Goal: Information Seeking & Learning: Learn about a topic

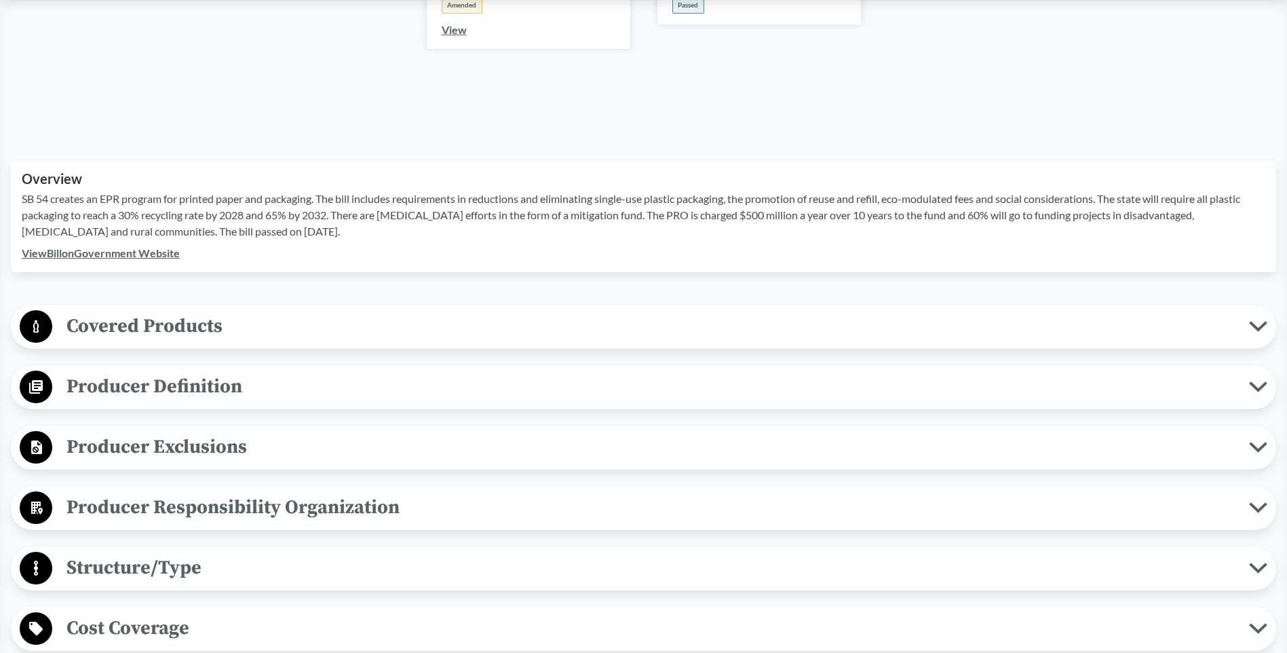
scroll to position [475, 0]
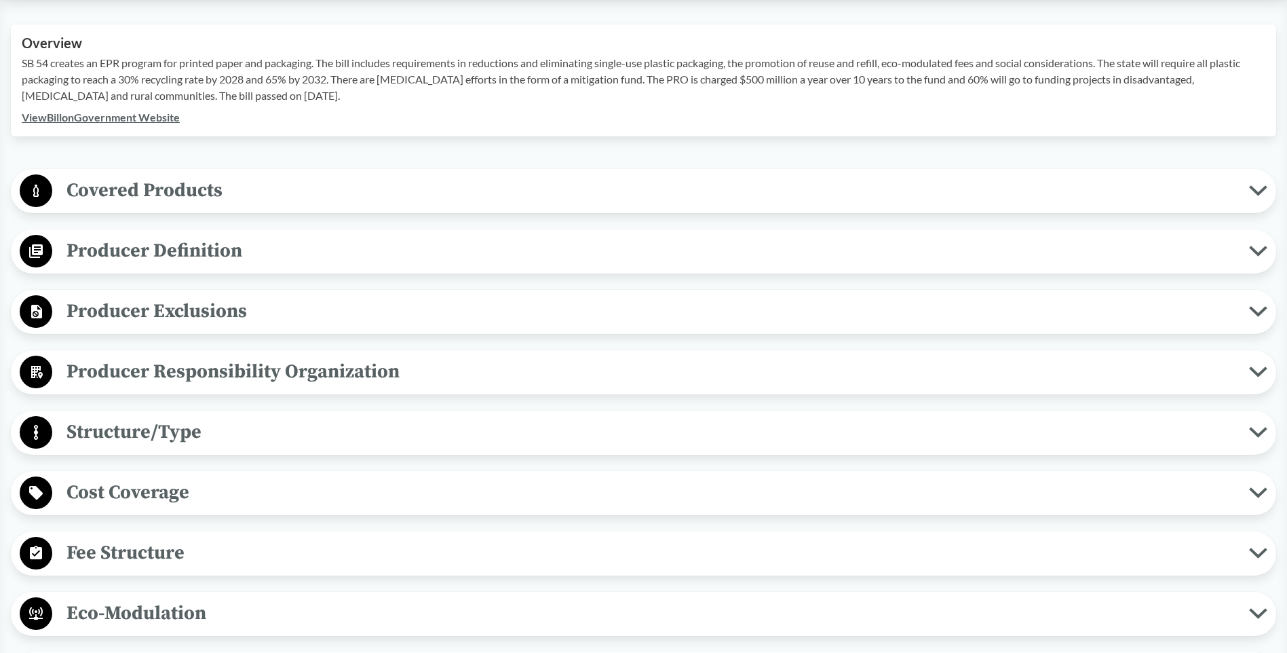
click at [244, 301] on span "Producer Exclusions" at bounding box center [650, 311] width 1197 height 31
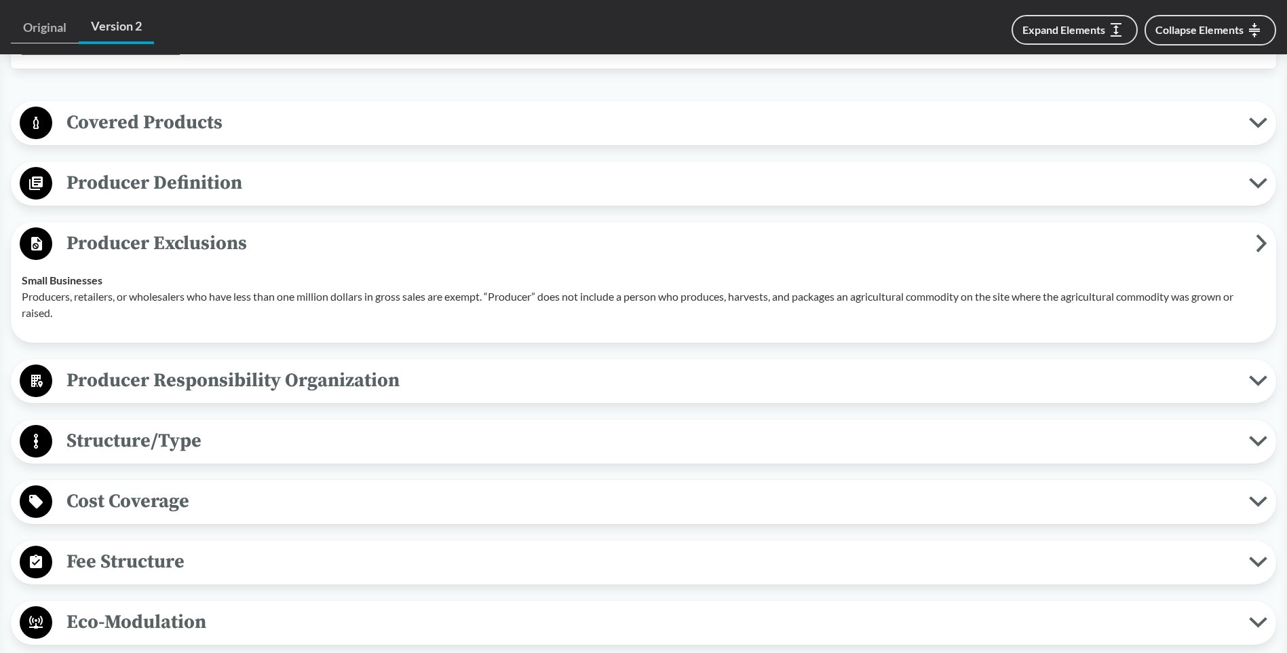
scroll to position [611, 0]
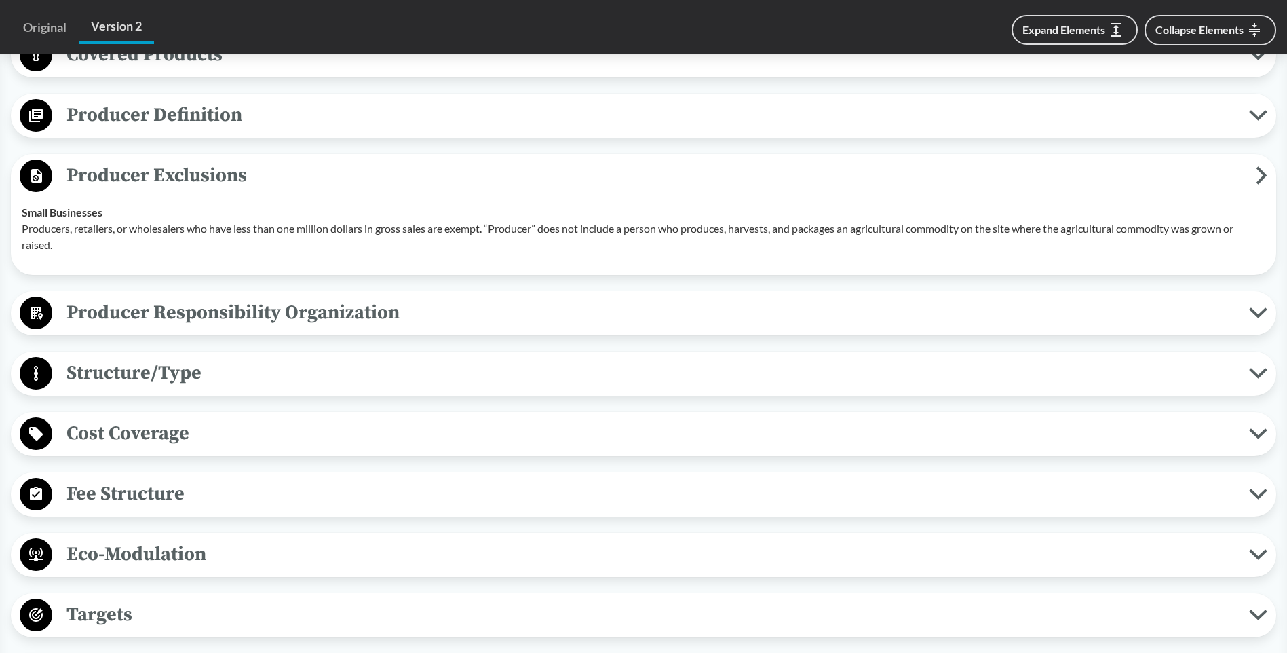
click at [244, 301] on span "Producer Responsibility Organization" at bounding box center [650, 312] width 1197 height 31
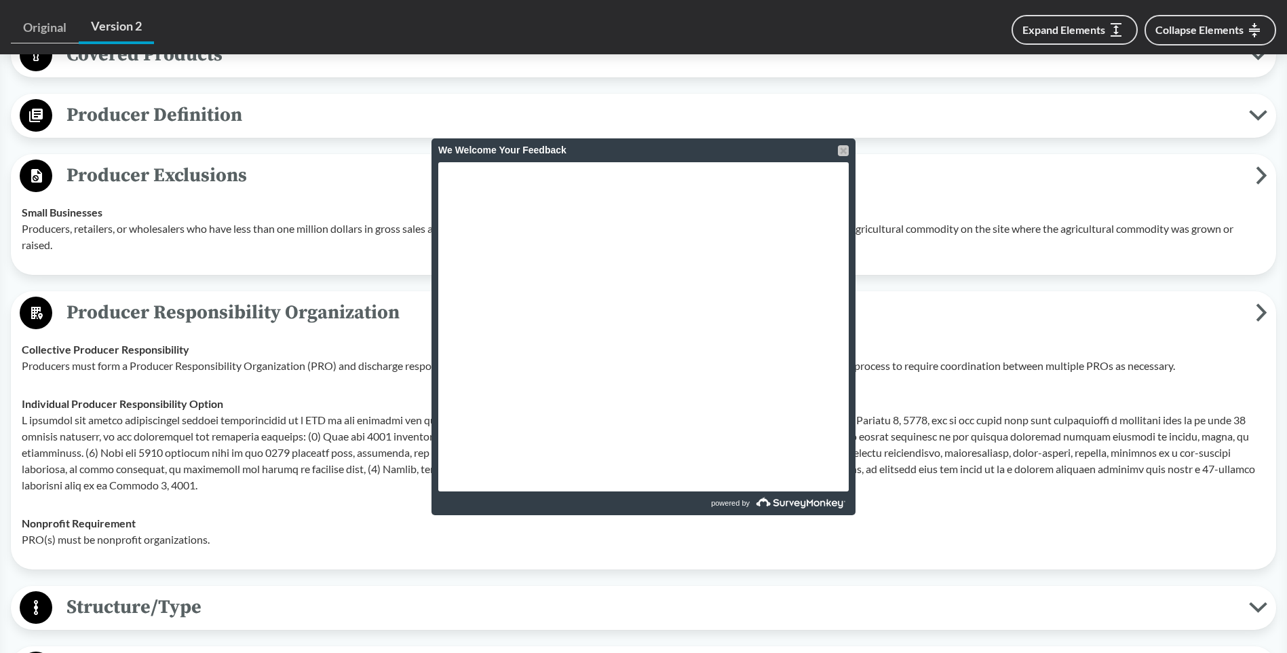
click at [839, 152] on div at bounding box center [843, 150] width 11 height 11
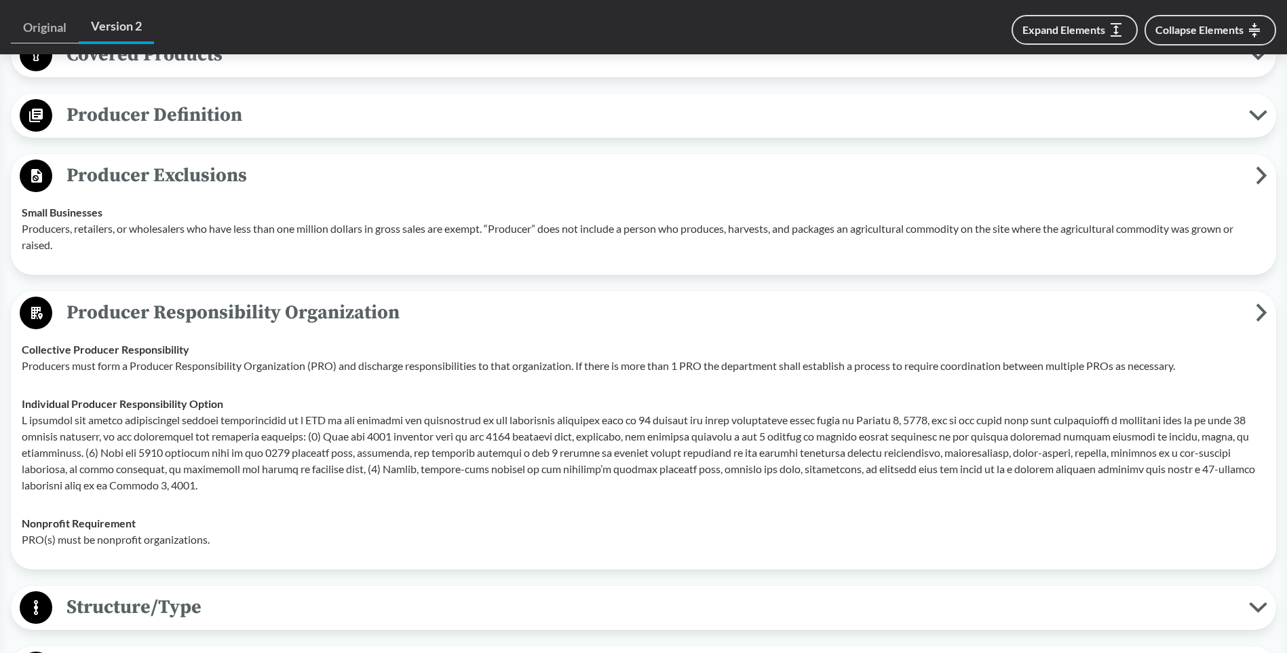
drag, startPoint x: 212, startPoint y: 455, endPoint x: 183, endPoint y: 463, distance: 30.3
click at [212, 455] on p at bounding box center [644, 452] width 1244 height 81
drag, startPoint x: 96, startPoint y: 489, endPoint x: 138, endPoint y: 476, distance: 44.2
click at [138, 476] on p at bounding box center [644, 452] width 1244 height 81
click at [184, 480] on p at bounding box center [644, 452] width 1244 height 81
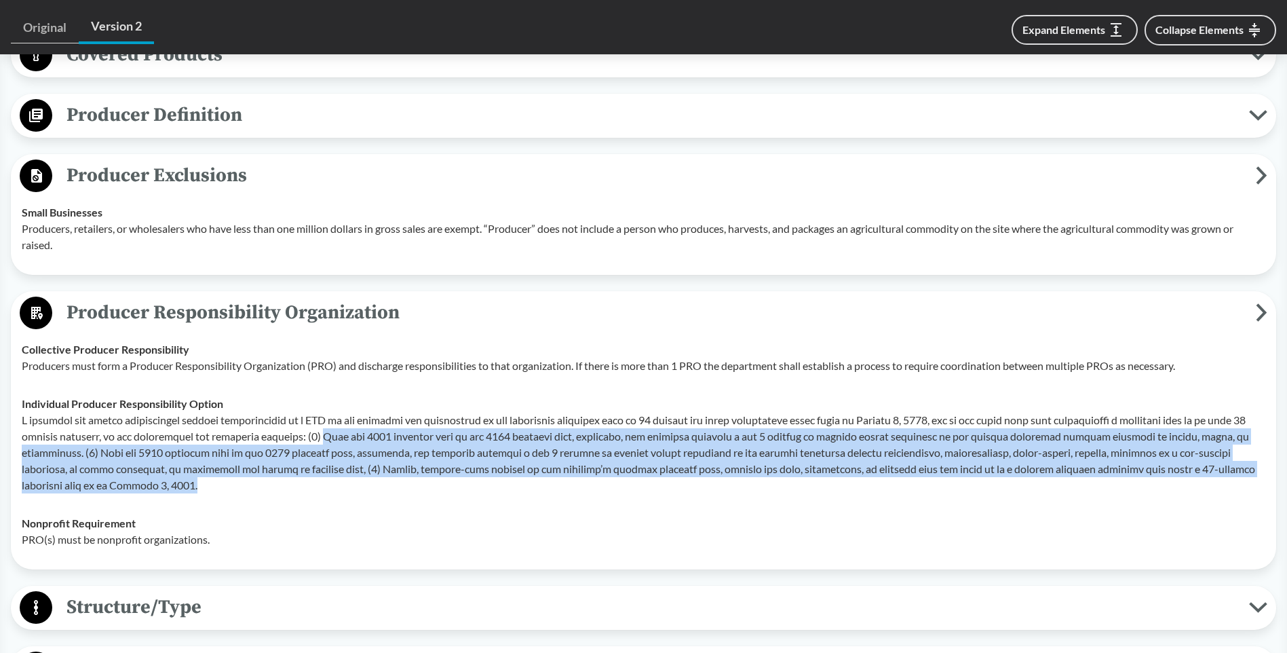
drag, startPoint x: 132, startPoint y: 483, endPoint x: 357, endPoint y: 438, distance: 229.8
click at [357, 438] on p at bounding box center [644, 452] width 1244 height 81
copy p "From the 2013 calendar year to the 2022 calendar year, inclusive, the producer …"
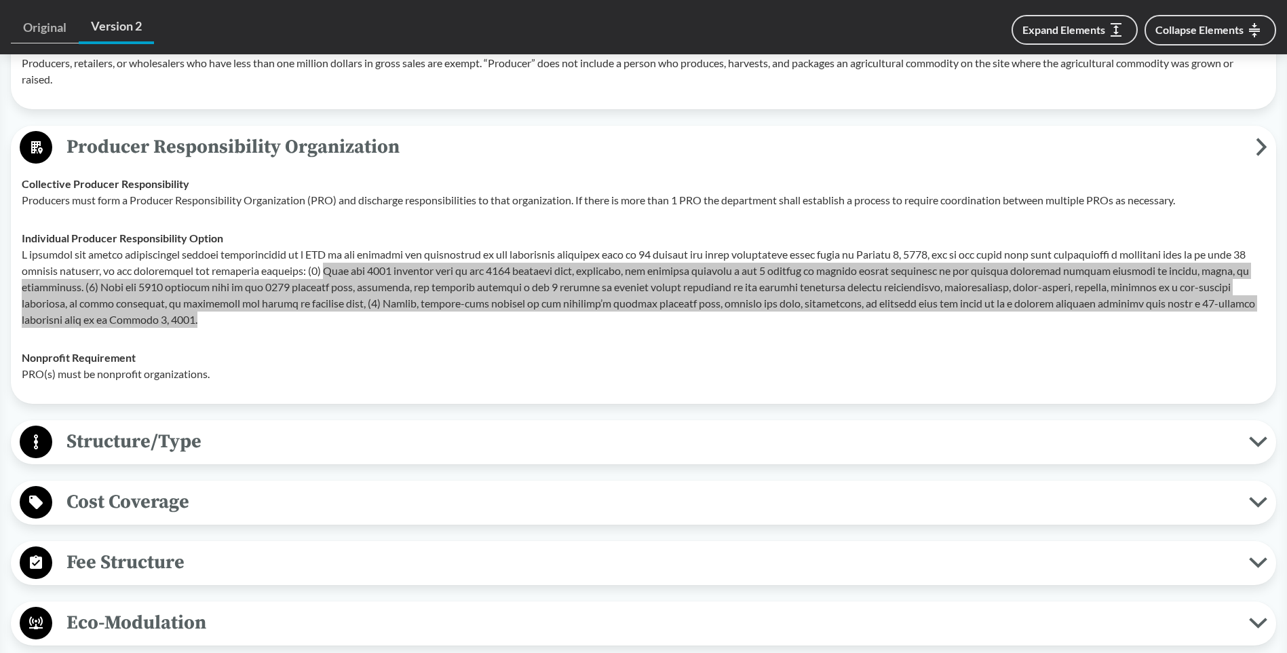
scroll to position [814, 0]
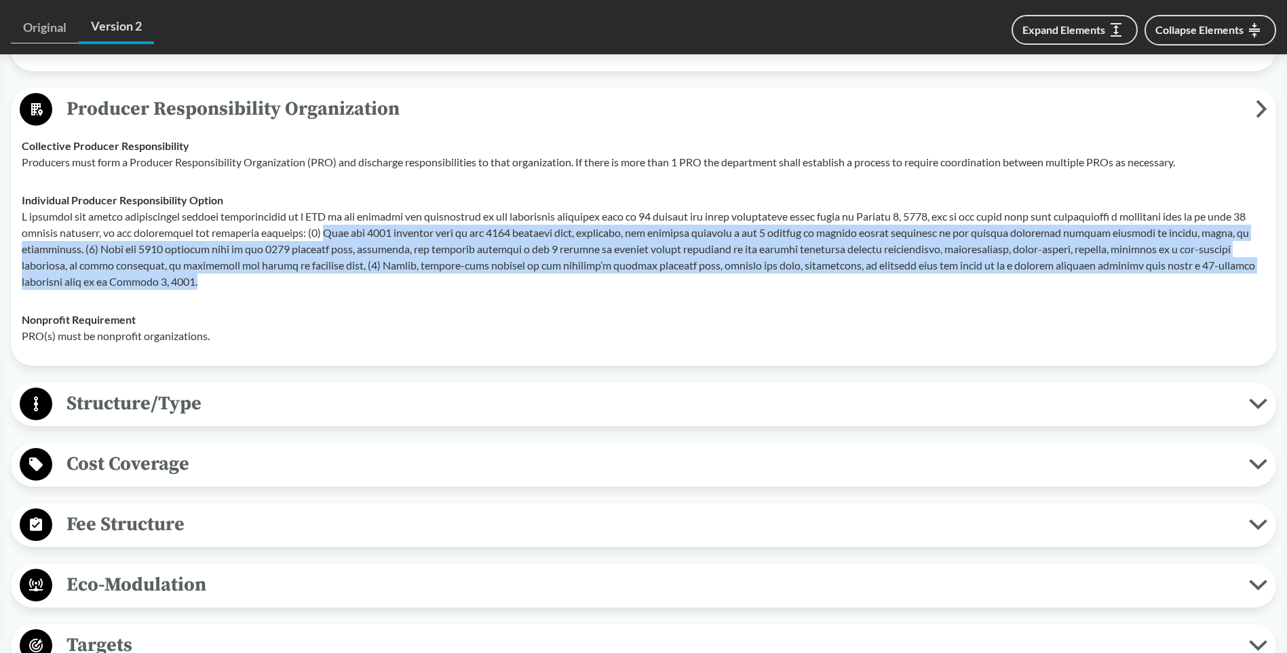
click at [187, 409] on span "Structure/Type" at bounding box center [650, 403] width 1197 height 31
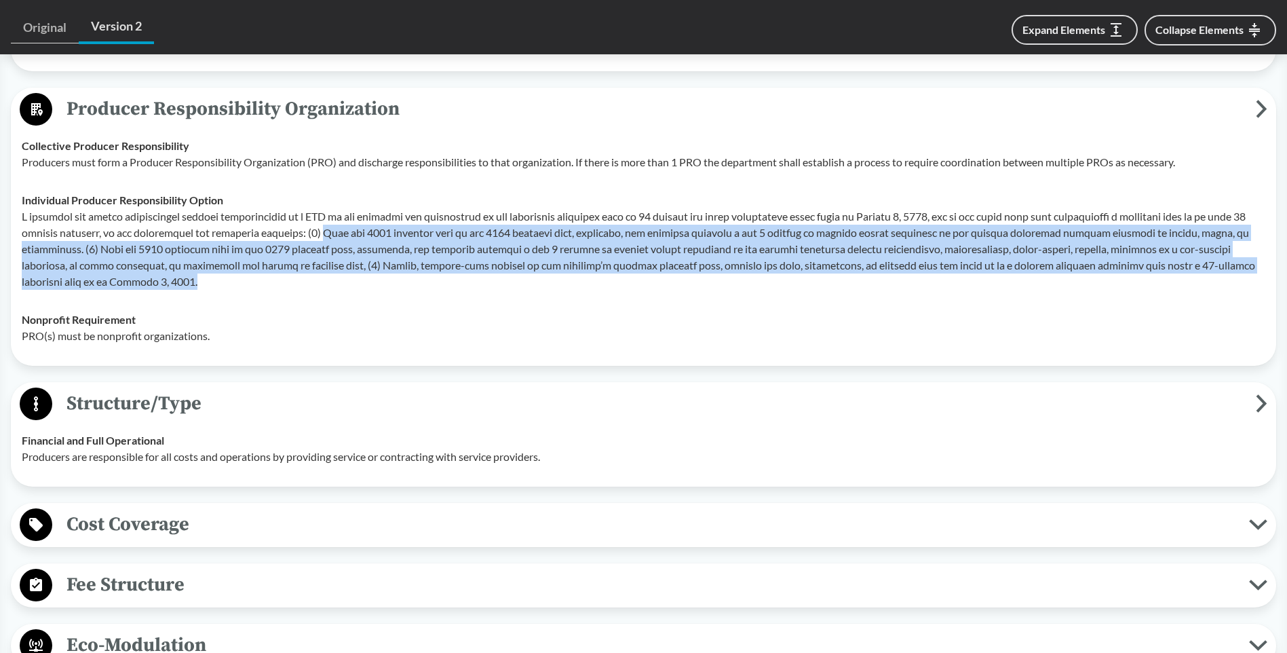
scroll to position [882, 0]
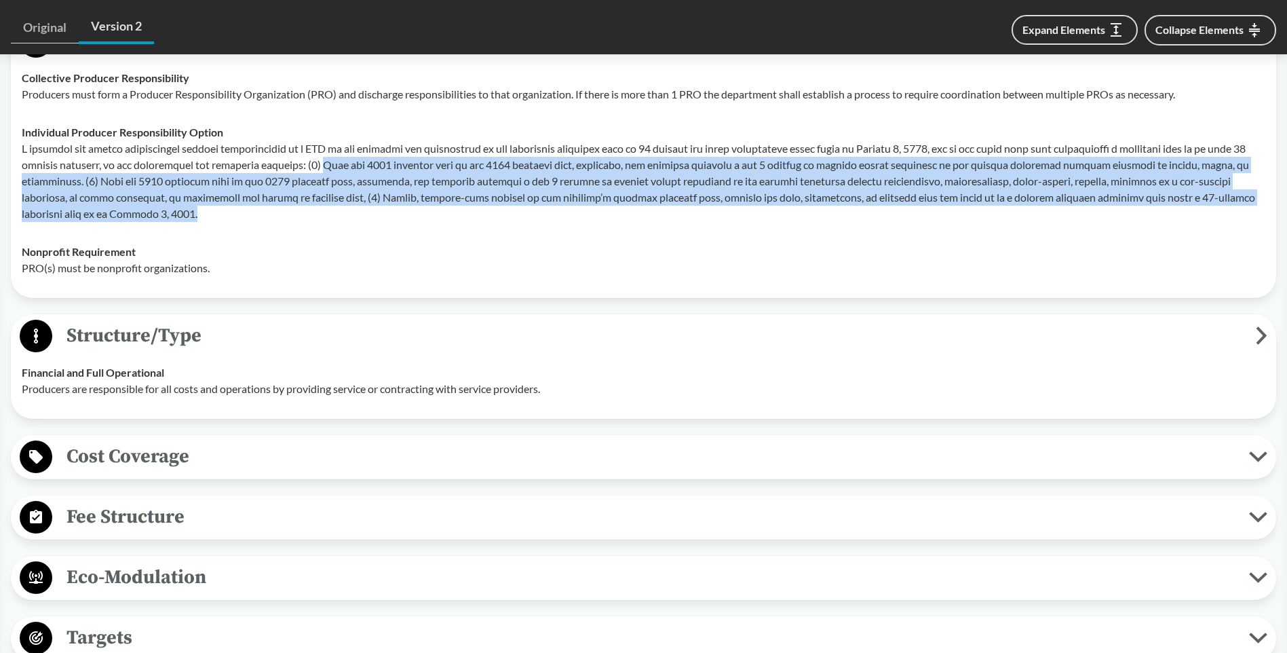
click at [343, 442] on span "Cost Coverage" at bounding box center [650, 456] width 1197 height 31
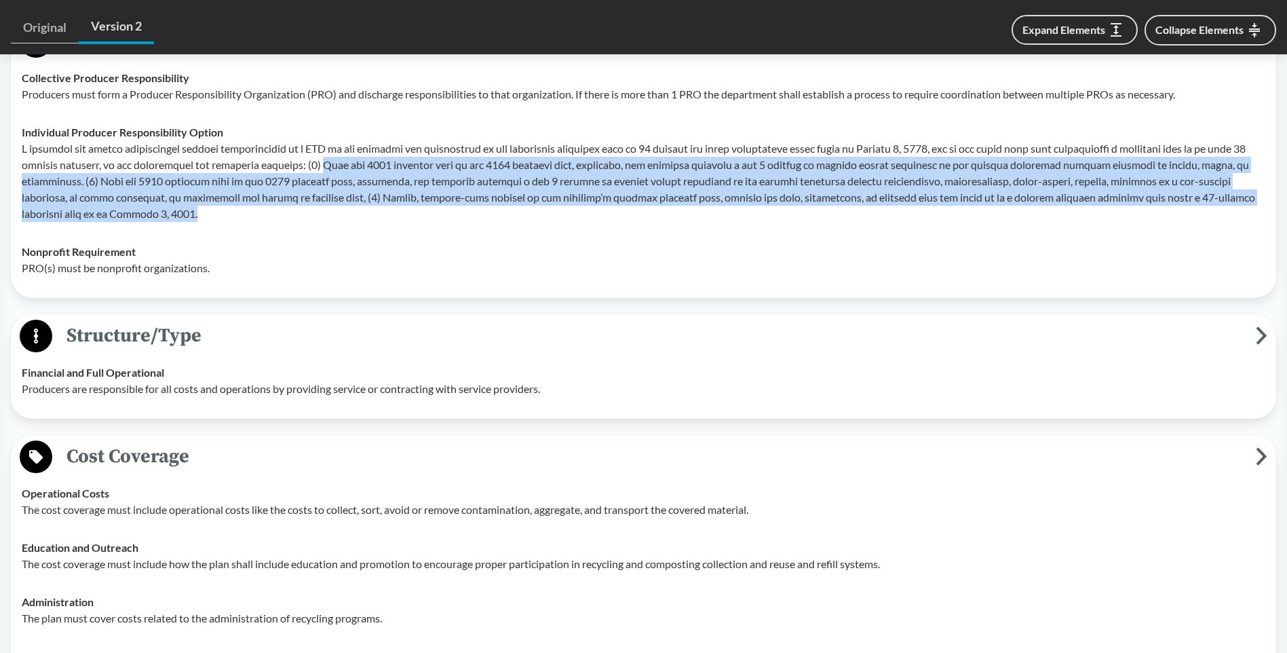
click at [343, 442] on span "Cost Coverage" at bounding box center [654, 456] width 1204 height 31
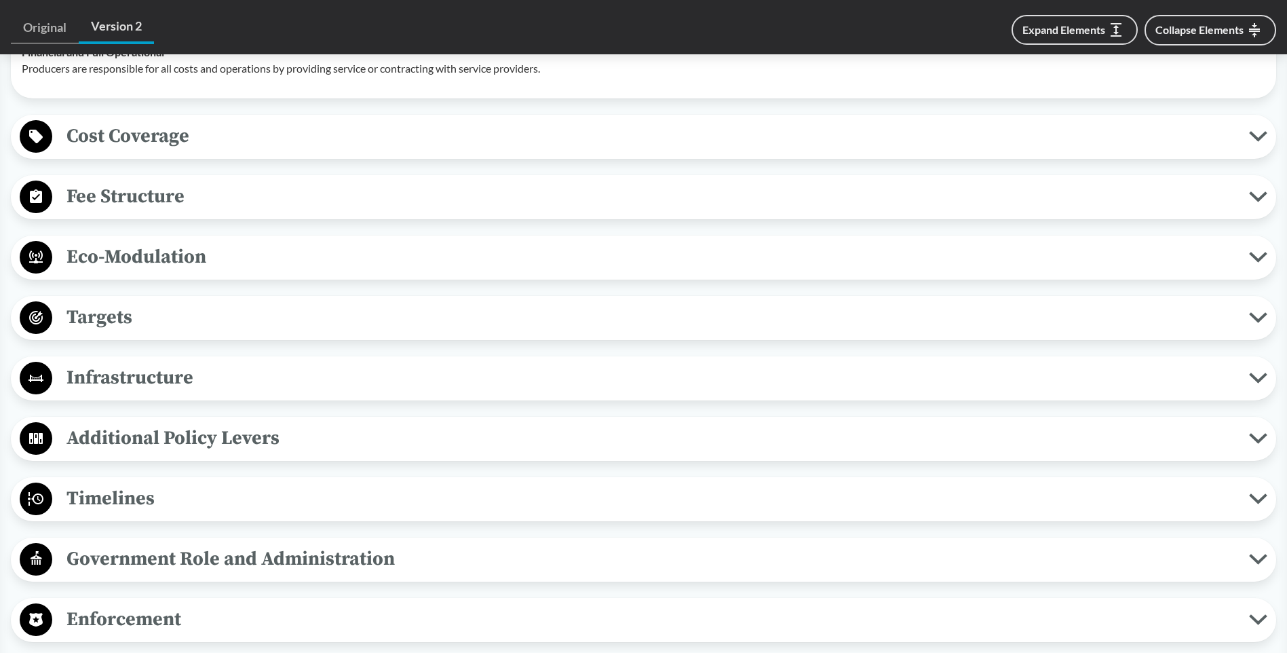
scroll to position [1221, 0]
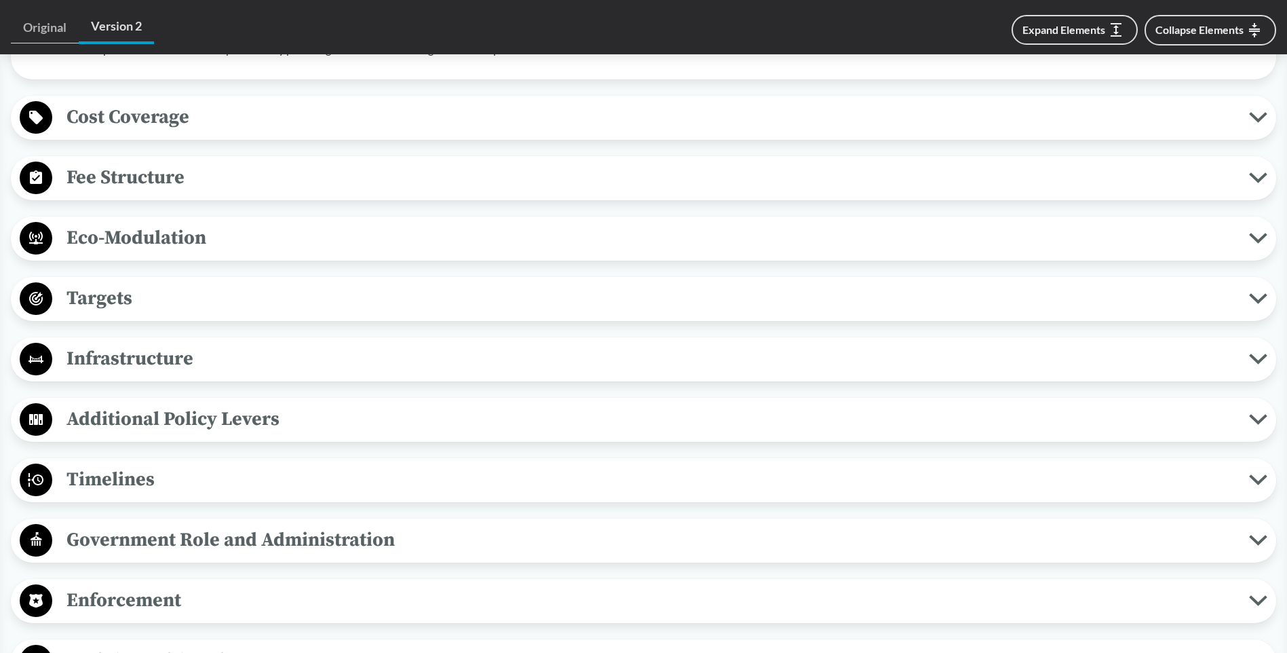
click at [346, 467] on span "Timelines" at bounding box center [650, 479] width 1197 height 31
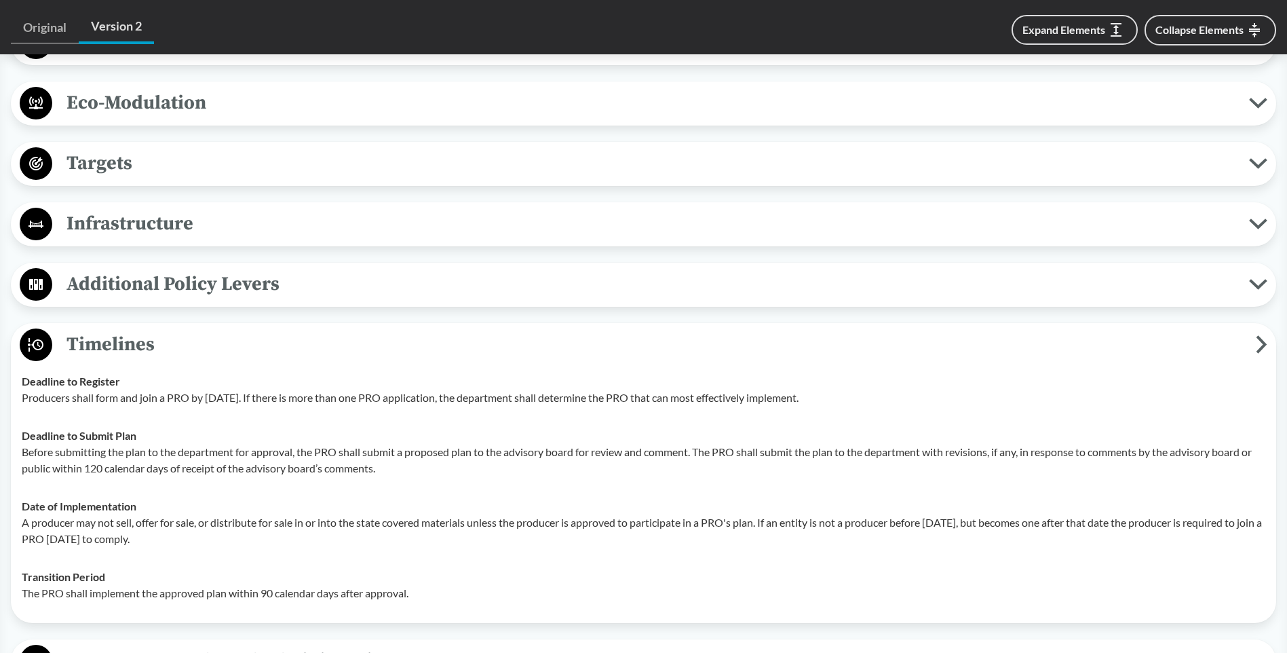
scroll to position [1357, 0]
click at [408, 291] on span "Additional Policy Levers" at bounding box center [650, 283] width 1197 height 31
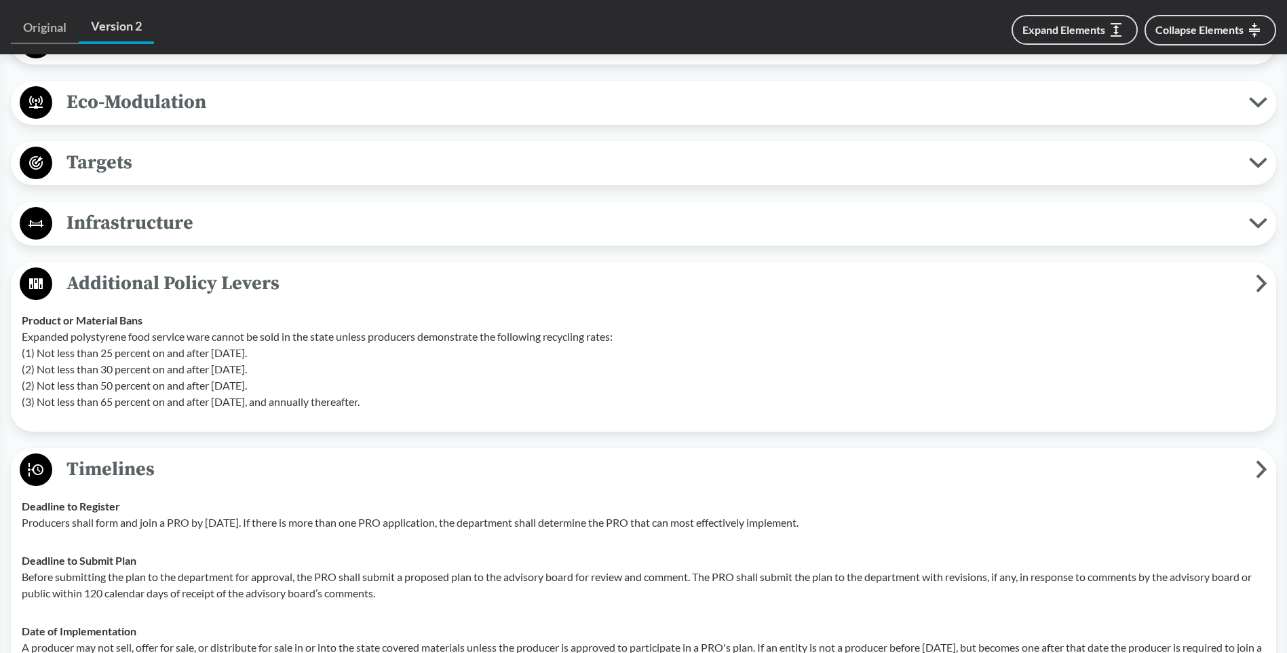
click at [408, 291] on span "Additional Policy Levers" at bounding box center [654, 283] width 1204 height 31
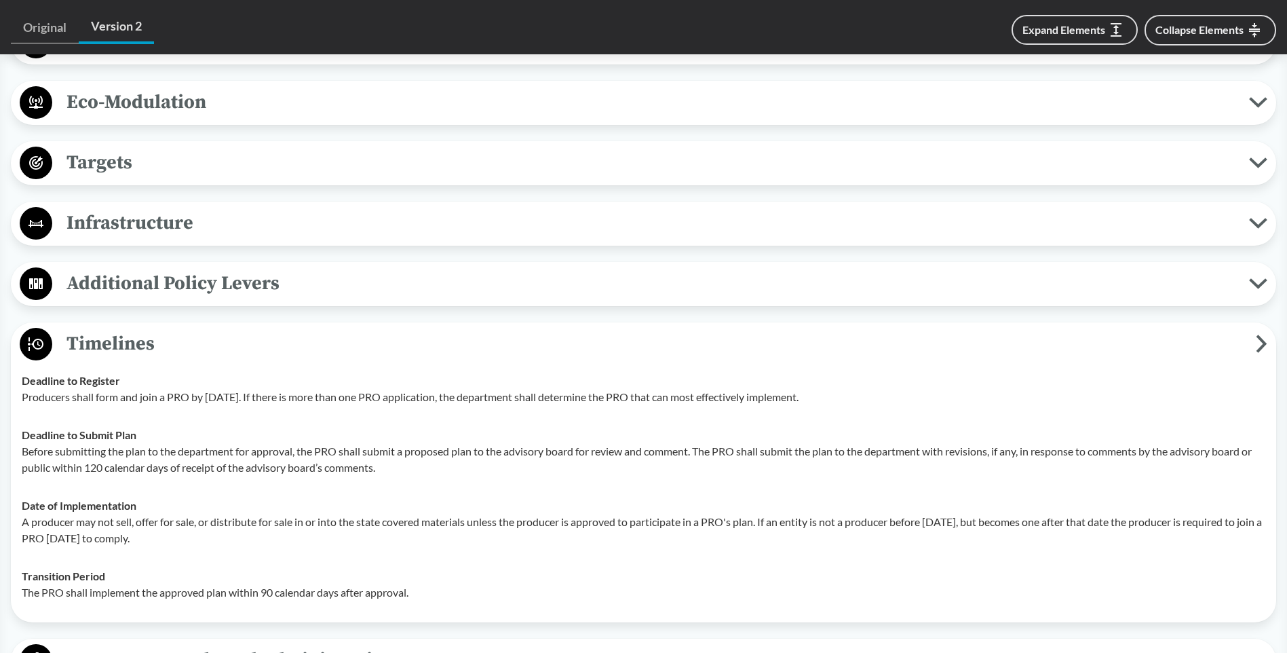
click at [241, 341] on span "Timelines" at bounding box center [654, 343] width 1204 height 31
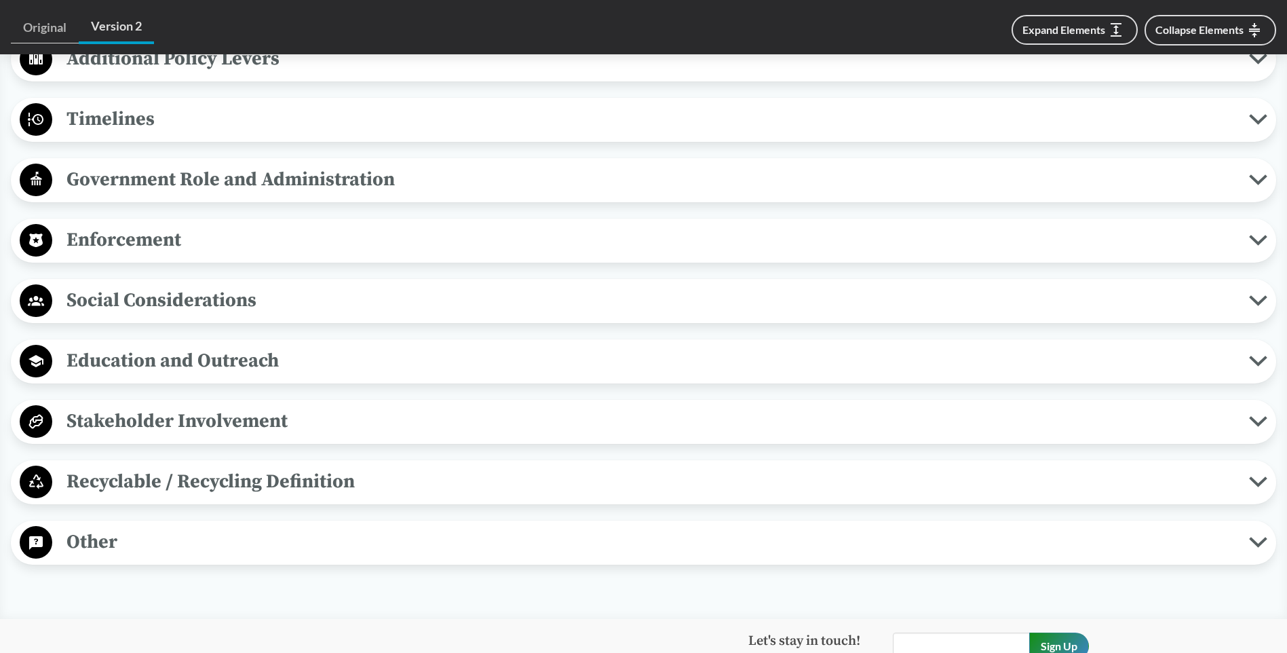
scroll to position [1696, 0]
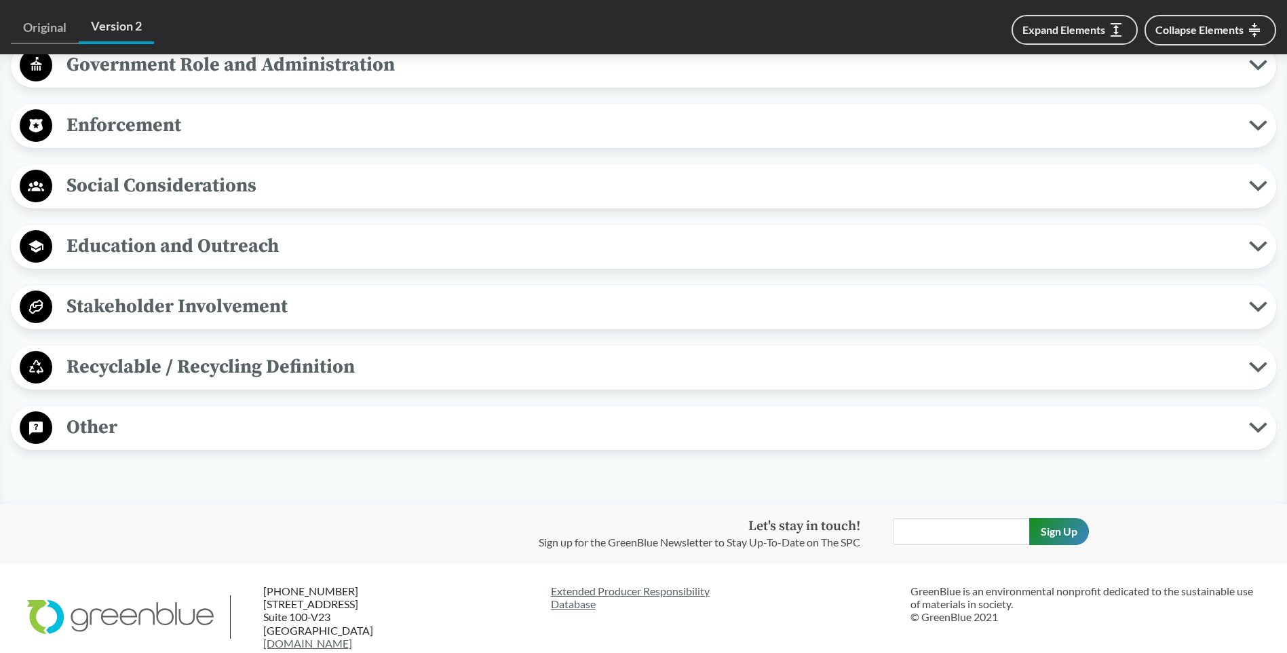
click at [189, 432] on span "Other" at bounding box center [650, 427] width 1197 height 31
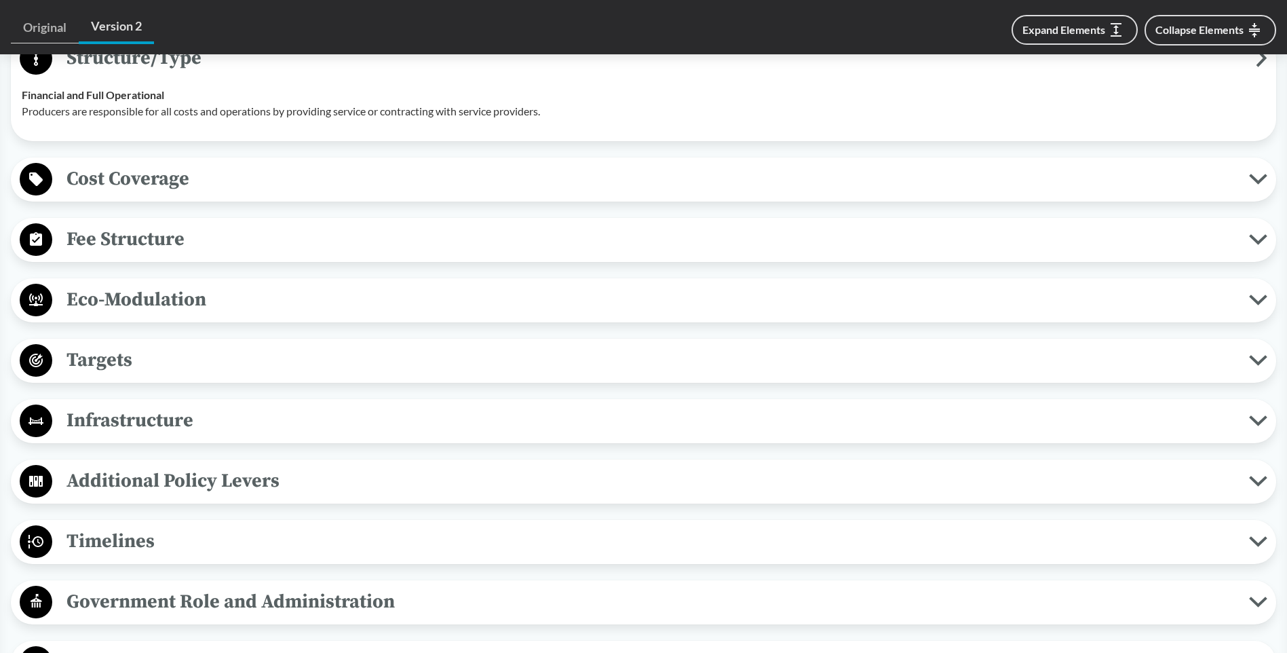
scroll to position [1153, 0]
